Goal: Information Seeking & Learning: Find specific fact

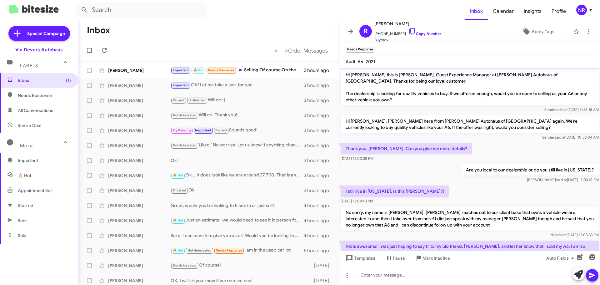
scroll to position [27, 0]
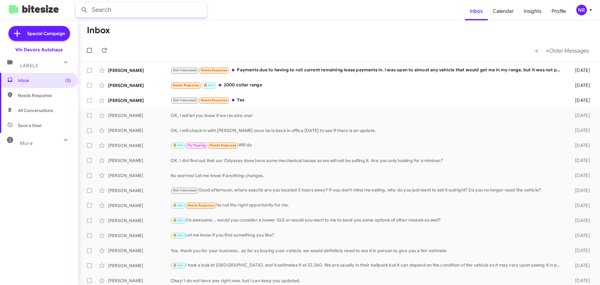
click at [156, 11] on input "text" at bounding box center [141, 9] width 131 height 15
click at [78, 4] on button at bounding box center [84, 10] width 12 height 12
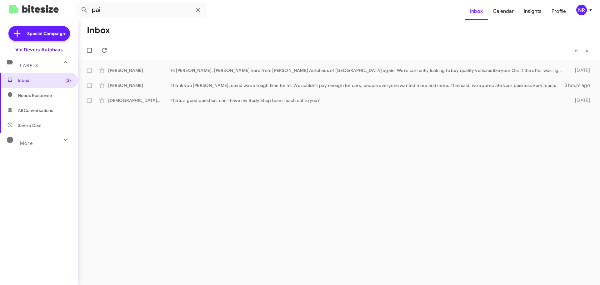
click at [32, 143] on span "More" at bounding box center [26, 143] width 13 height 6
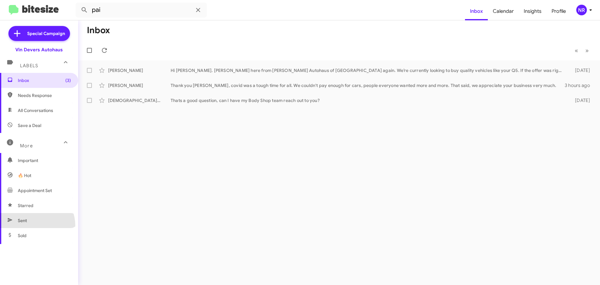
click at [33, 225] on span "Sent" at bounding box center [39, 220] width 78 height 15
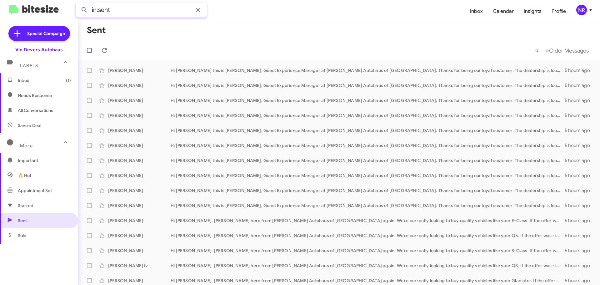
click at [137, 10] on input "in:sent" at bounding box center [141, 9] width 131 height 15
click at [78, 4] on button at bounding box center [84, 10] width 12 height 12
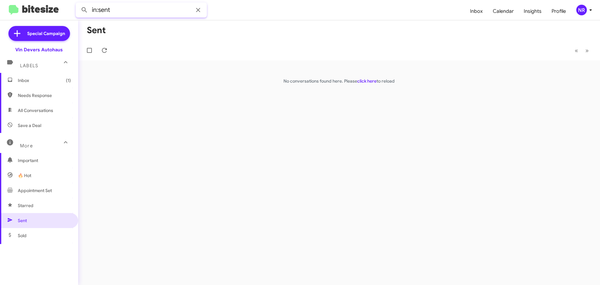
click at [78, 4] on button at bounding box center [84, 10] width 12 height 12
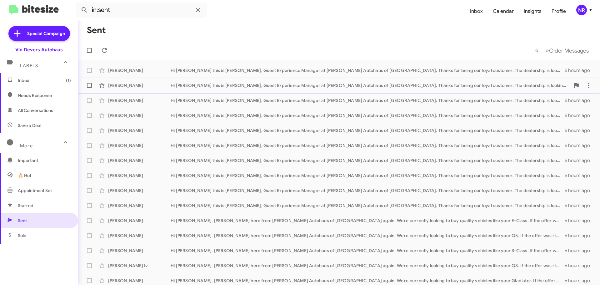
click at [242, 87] on div "Hi [PERSON_NAME] this is [PERSON_NAME], Guest Experience Manager at [PERSON_NAM…" at bounding box center [370, 85] width 399 height 6
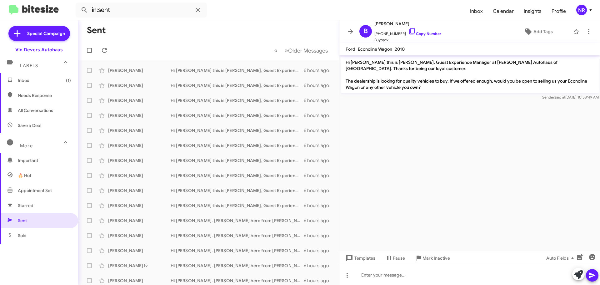
click at [215, 42] on mat-toolbar-row "« Previous » Next Older Messages" at bounding box center [208, 50] width 261 height 20
click at [126, 12] on input "in:sent" at bounding box center [141, 9] width 131 height 15
click at [78, 4] on button at bounding box center [84, 10] width 12 height 12
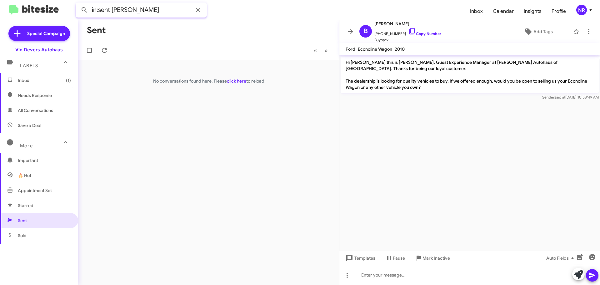
click at [78, 4] on button at bounding box center [84, 10] width 12 height 12
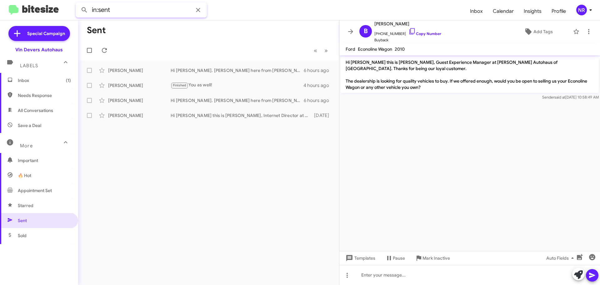
type input "in:sent"
click at [203, 167] on div "Sent « Previous » Next [PERSON_NAME] Hi [PERSON_NAME]. [PERSON_NAME] here from …" at bounding box center [208, 152] width 261 height 264
